Goal: Find specific page/section: Find specific page/section

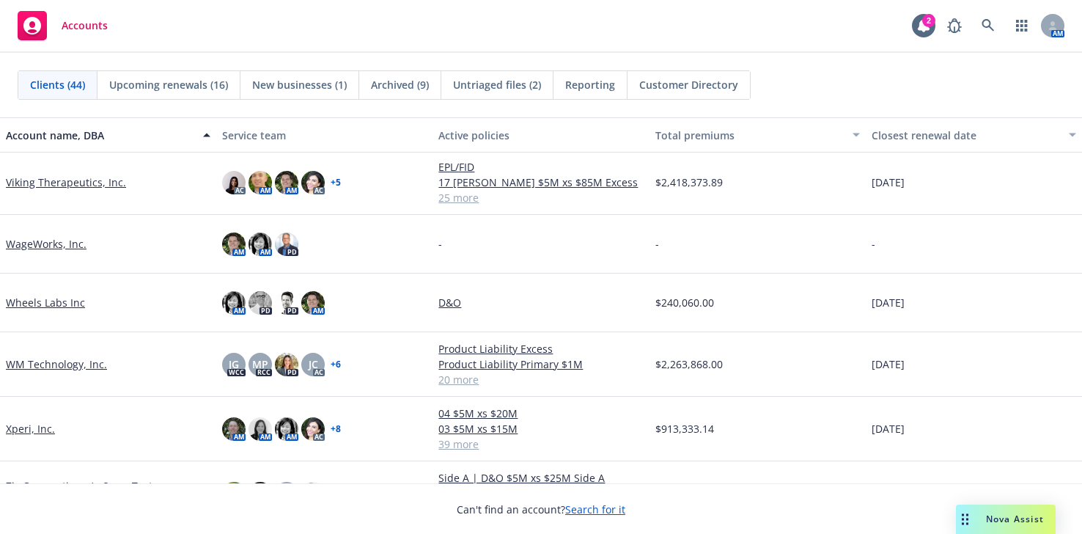
scroll to position [1980, 0]
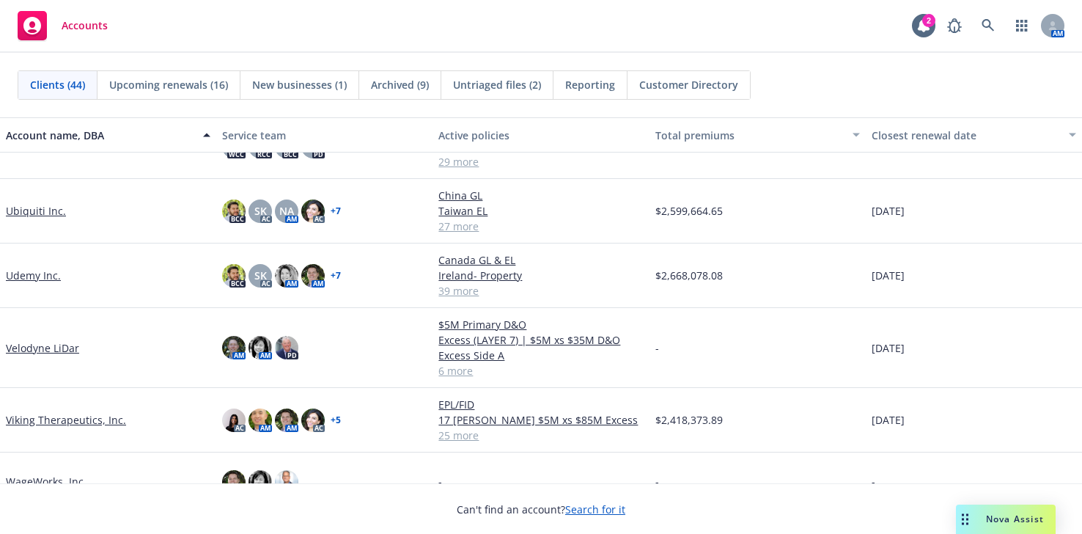
click at [29, 203] on link "Ubiquiti Inc." at bounding box center [36, 210] width 60 height 15
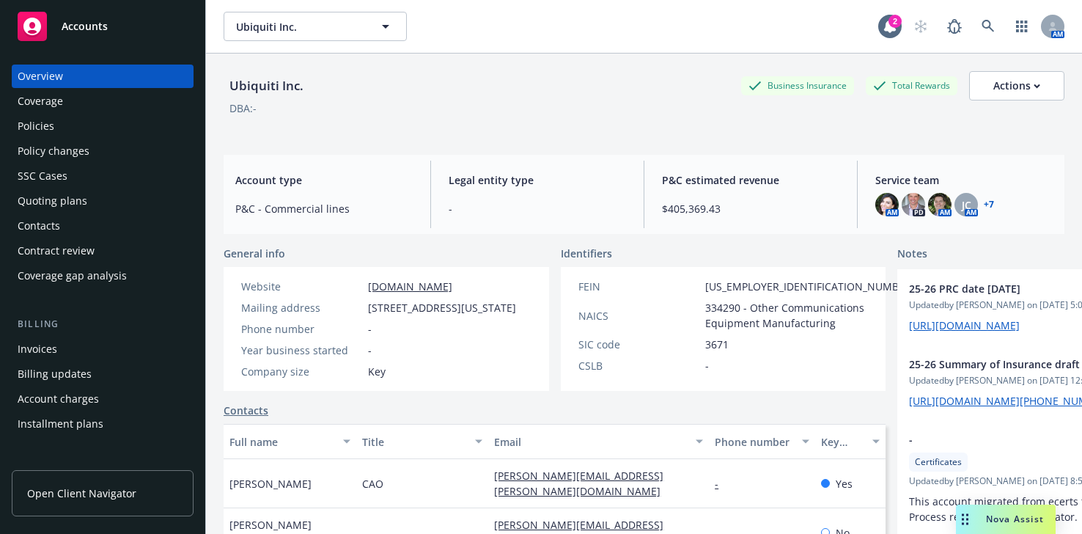
click at [38, 103] on div "Coverage" at bounding box center [40, 100] width 45 height 23
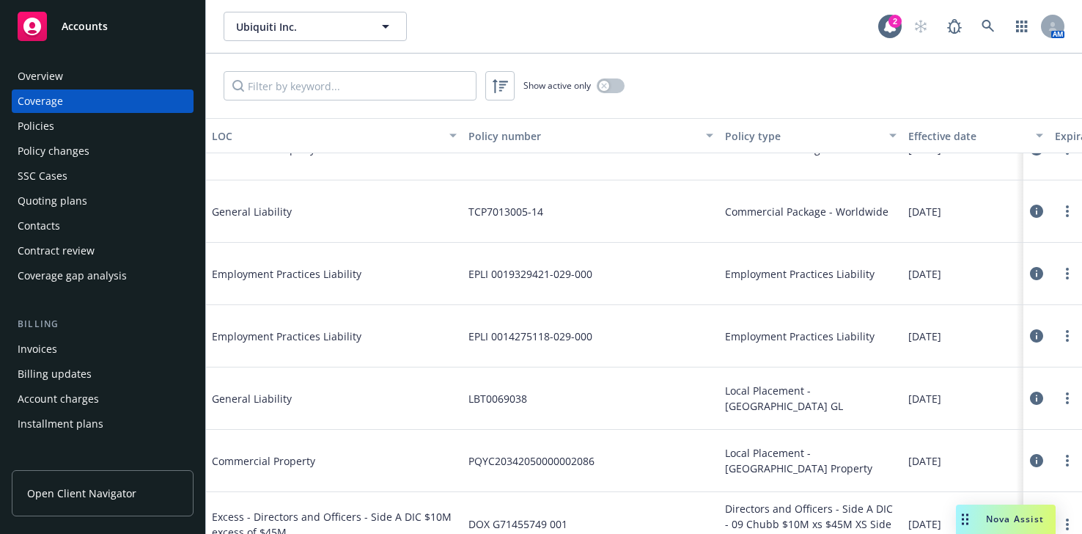
scroll to position [2713, 0]
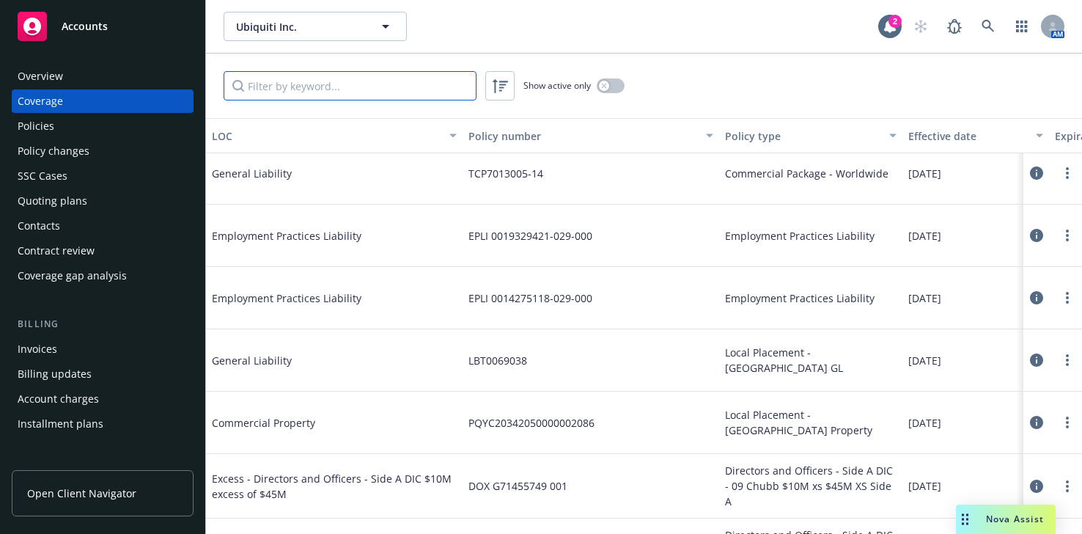
click at [287, 84] on input "Filter by keyword..." at bounding box center [350, 85] width 253 height 29
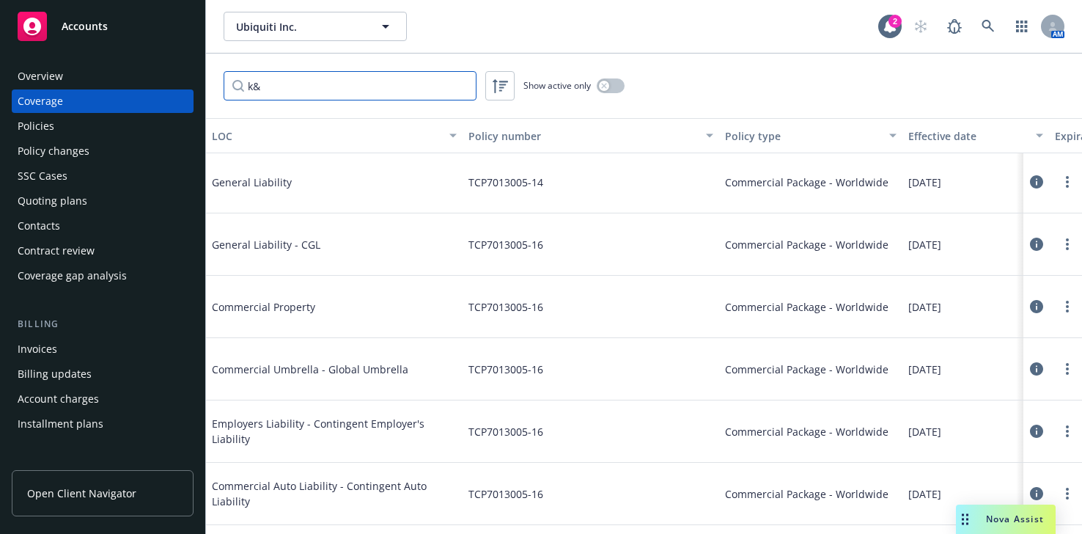
scroll to position [0, 0]
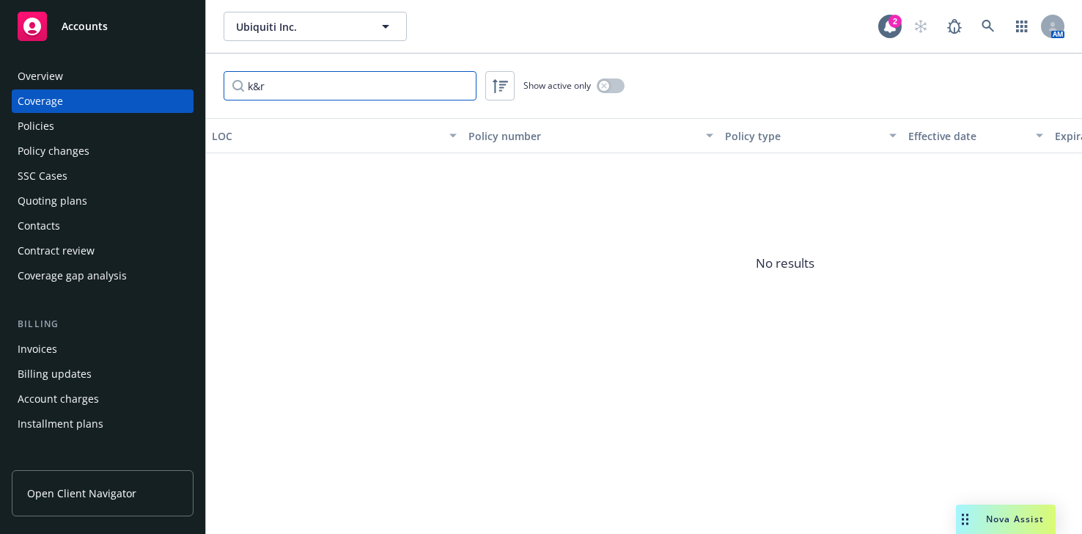
type input "k&r"
